Goal: Information Seeking & Learning: Find specific fact

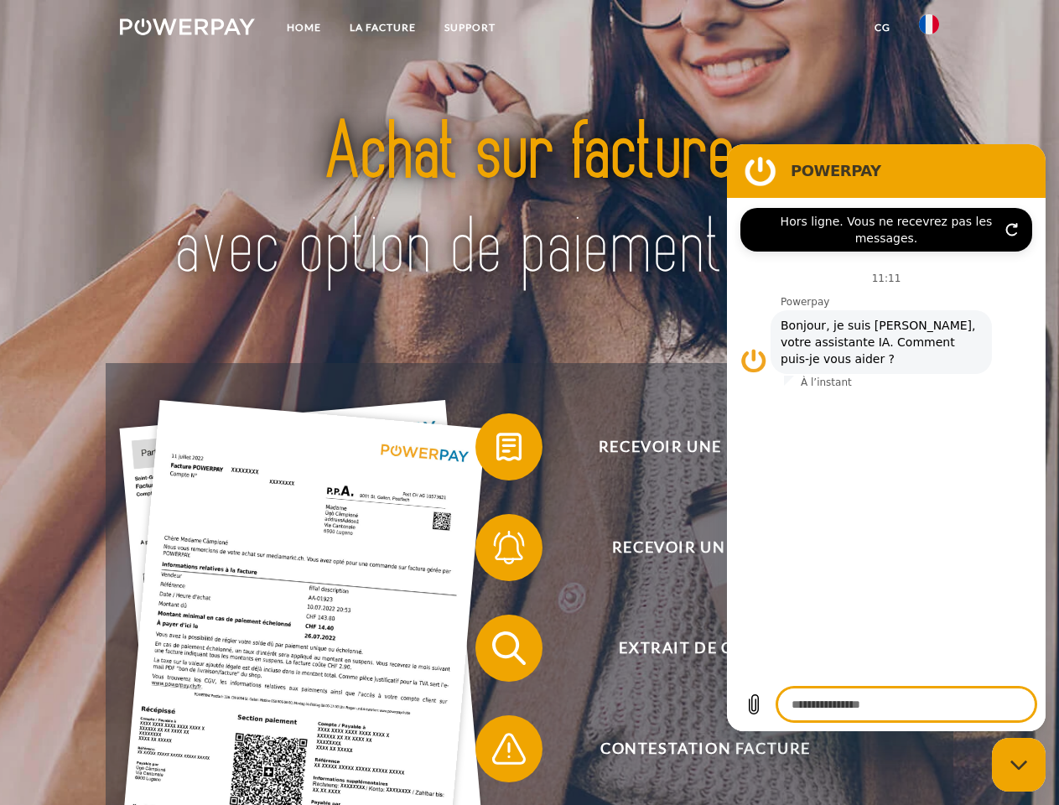
click at [187, 29] on img at bounding box center [187, 26] width 135 height 17
click at [929, 29] on img at bounding box center [929, 24] width 20 height 20
type textarea "*"
click at [882, 28] on link "CG" at bounding box center [882, 28] width 44 height 30
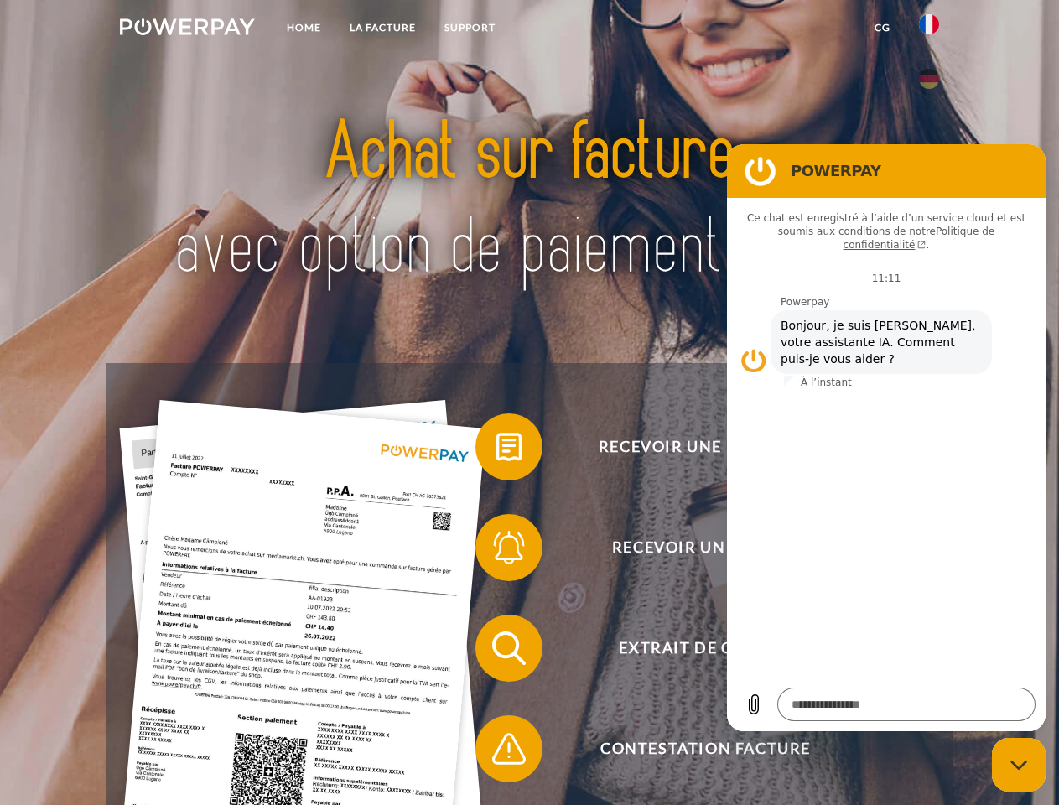
click at [496, 450] on span at bounding box center [484, 447] width 84 height 84
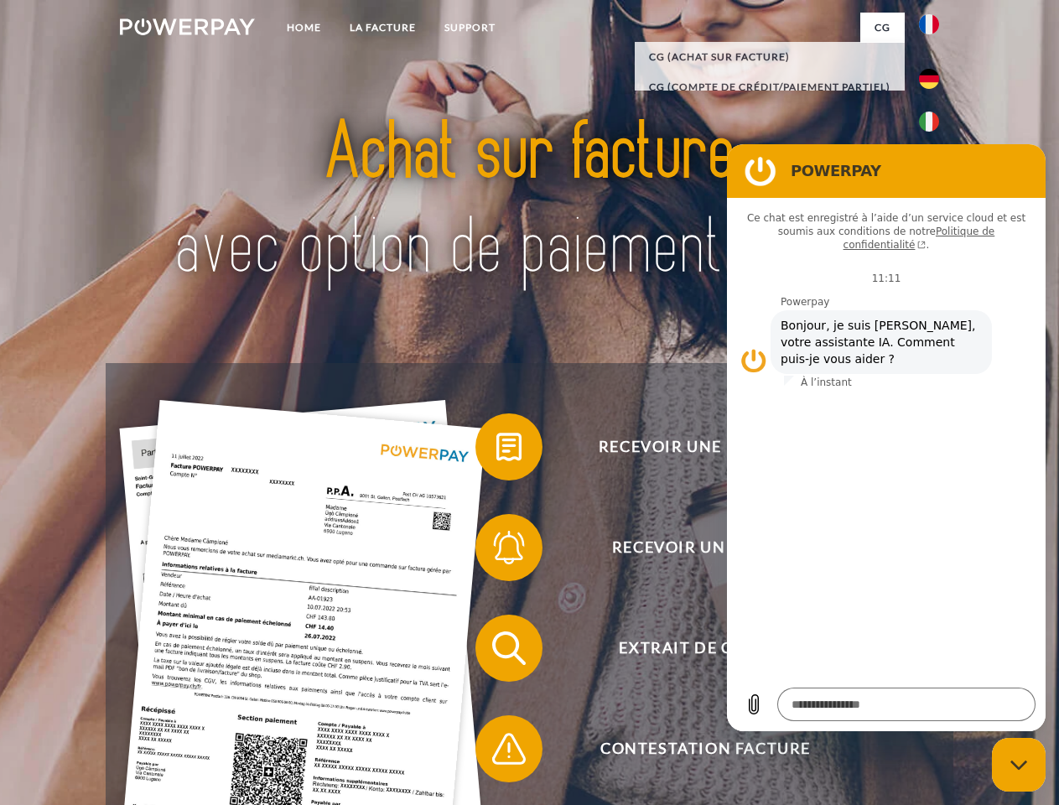
click at [496, 551] on span at bounding box center [484, 548] width 84 height 84
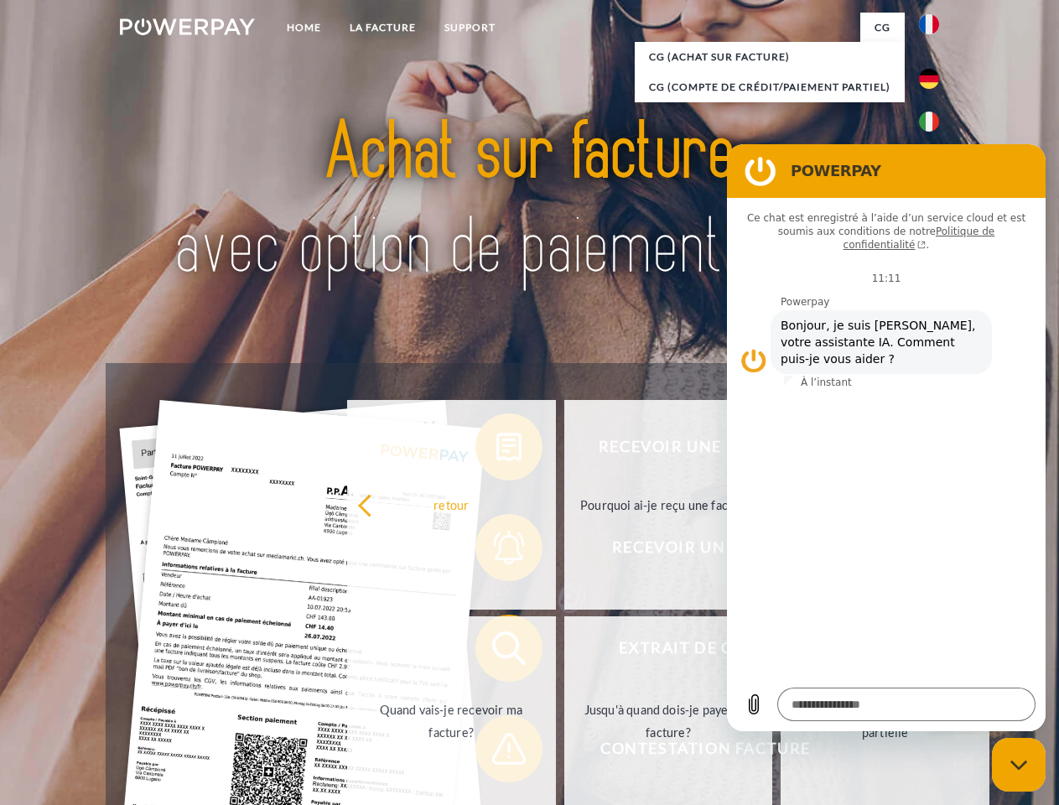
click at [564, 651] on link "Jusqu'à quand dois-je payer ma facture?" at bounding box center [668, 721] width 209 height 210
